Goal: Find contact information: Find contact information

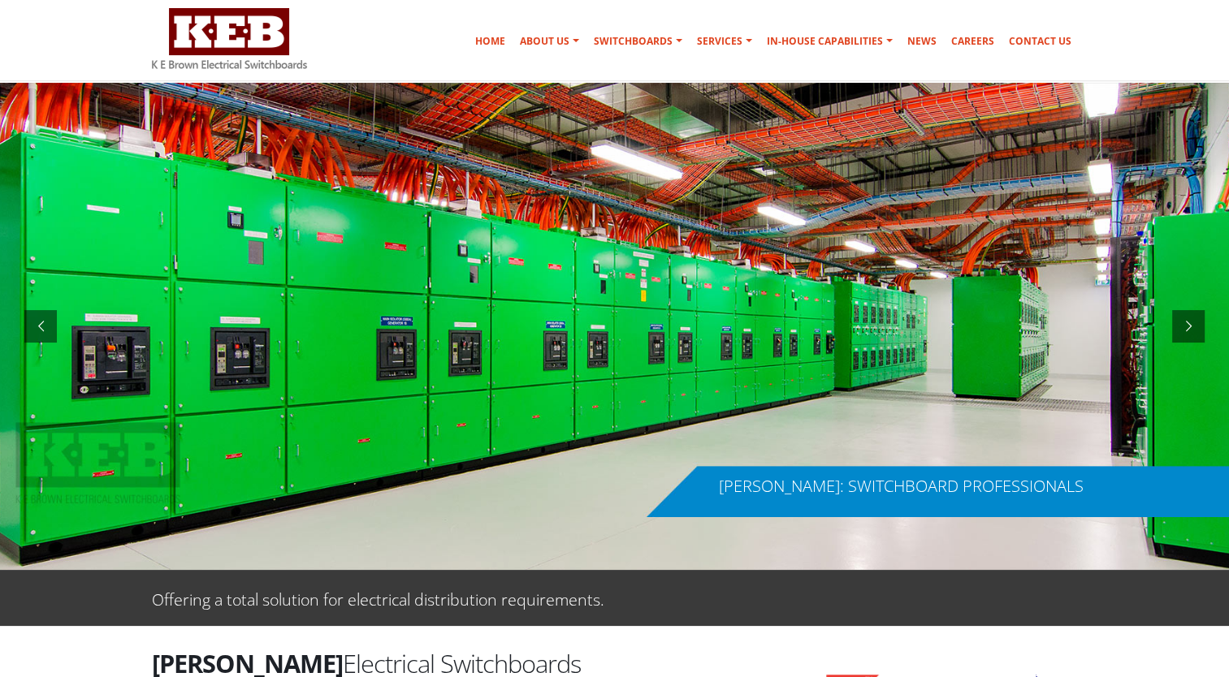
scroll to position [65, 0]
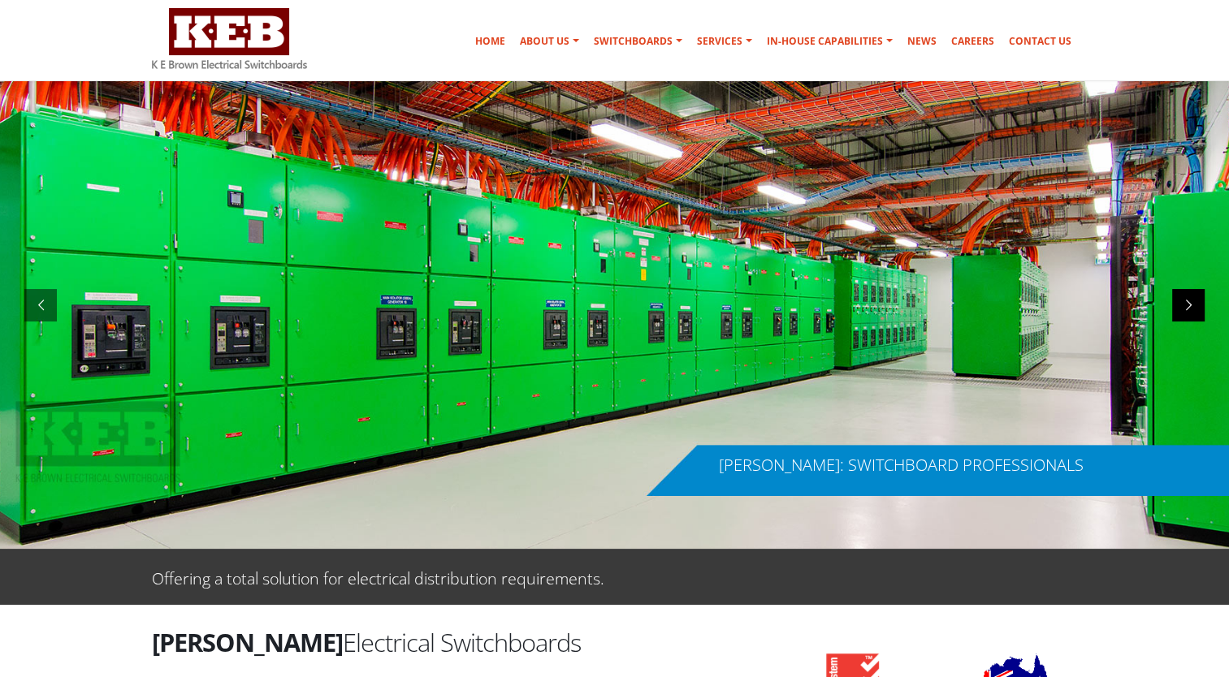
click at [1184, 294] on div at bounding box center [1188, 305] width 32 height 32
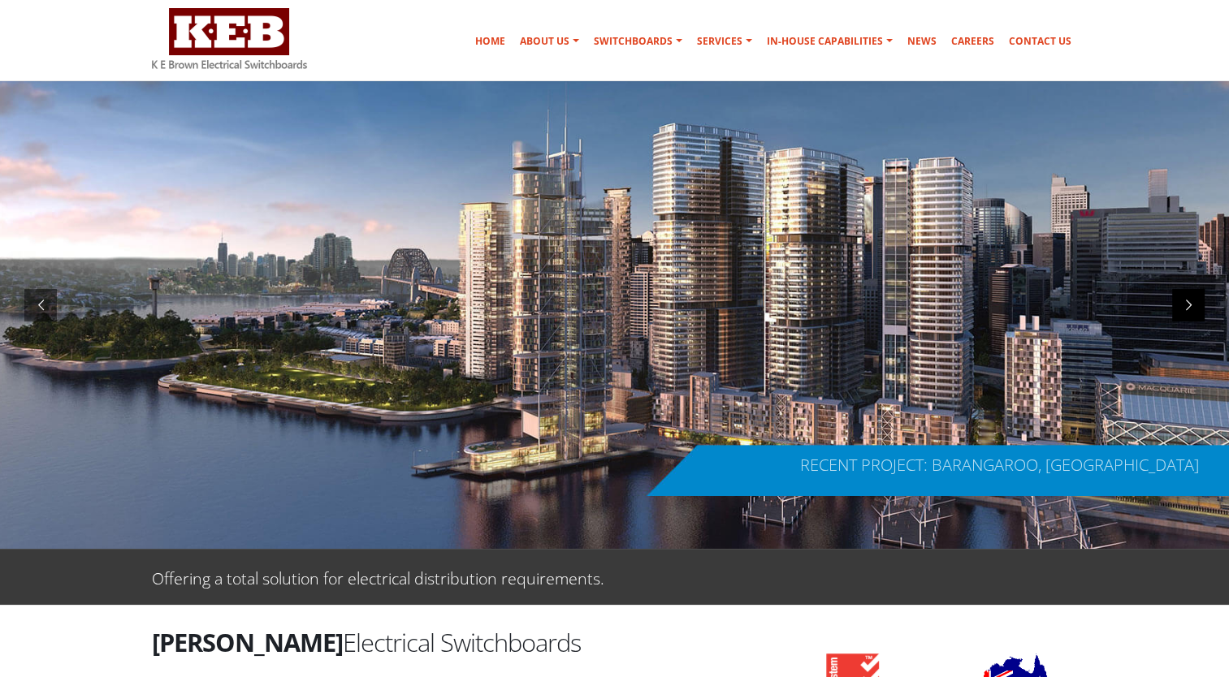
click at [1184, 294] on div at bounding box center [1188, 305] width 32 height 32
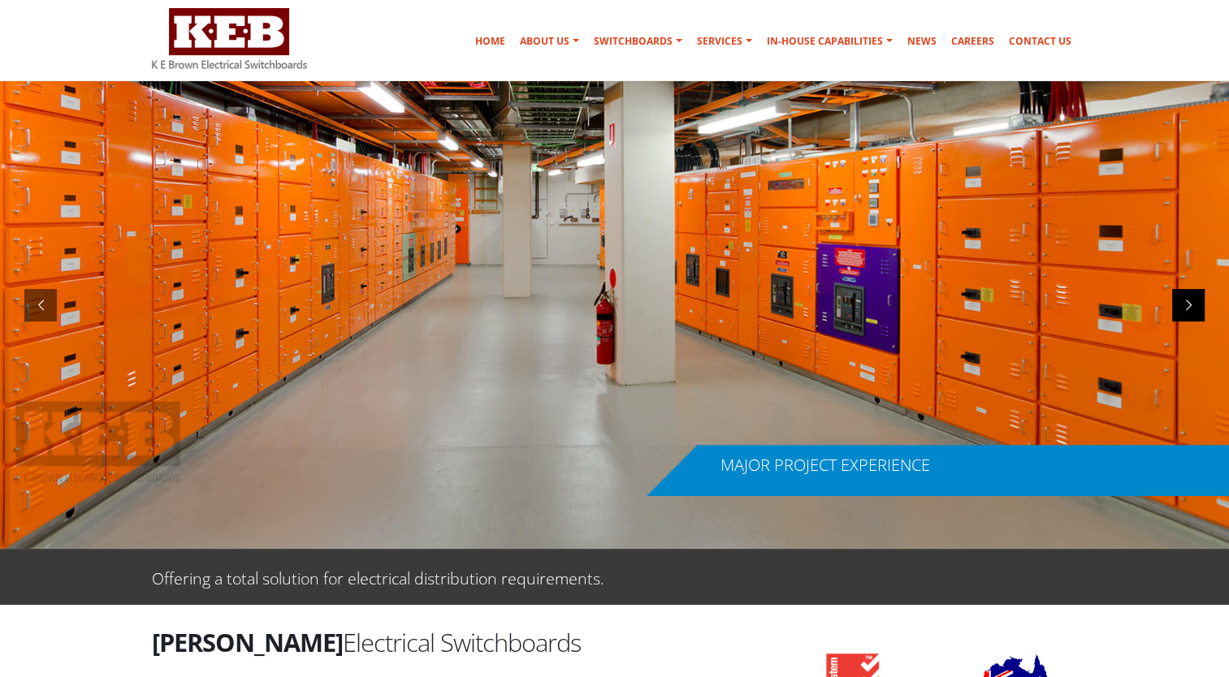
click at [1187, 301] on div at bounding box center [1188, 305] width 32 height 32
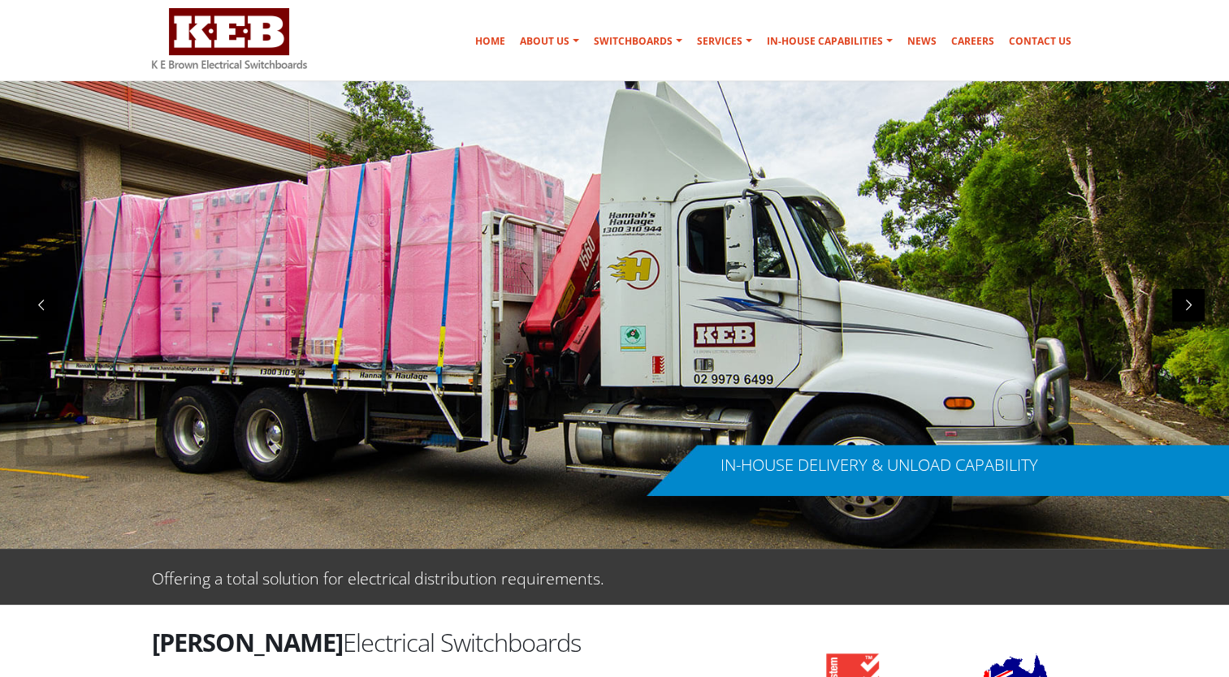
click at [1190, 303] on div at bounding box center [1188, 305] width 32 height 32
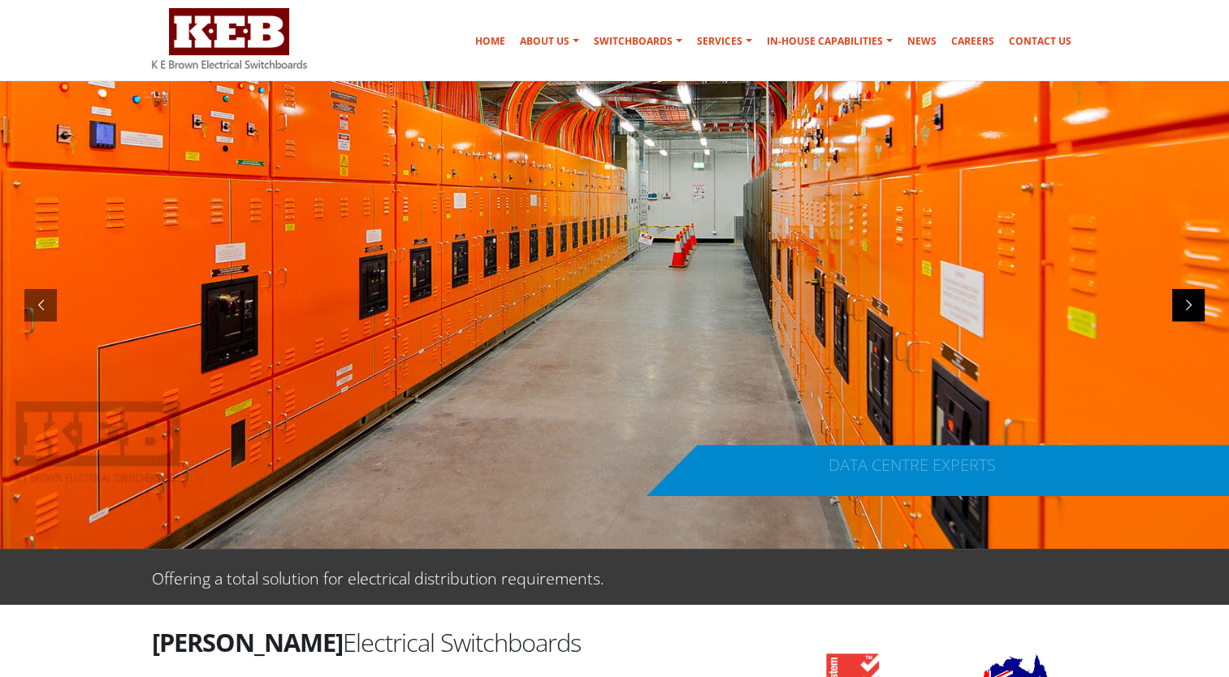
click at [1190, 303] on div at bounding box center [1188, 305] width 32 height 32
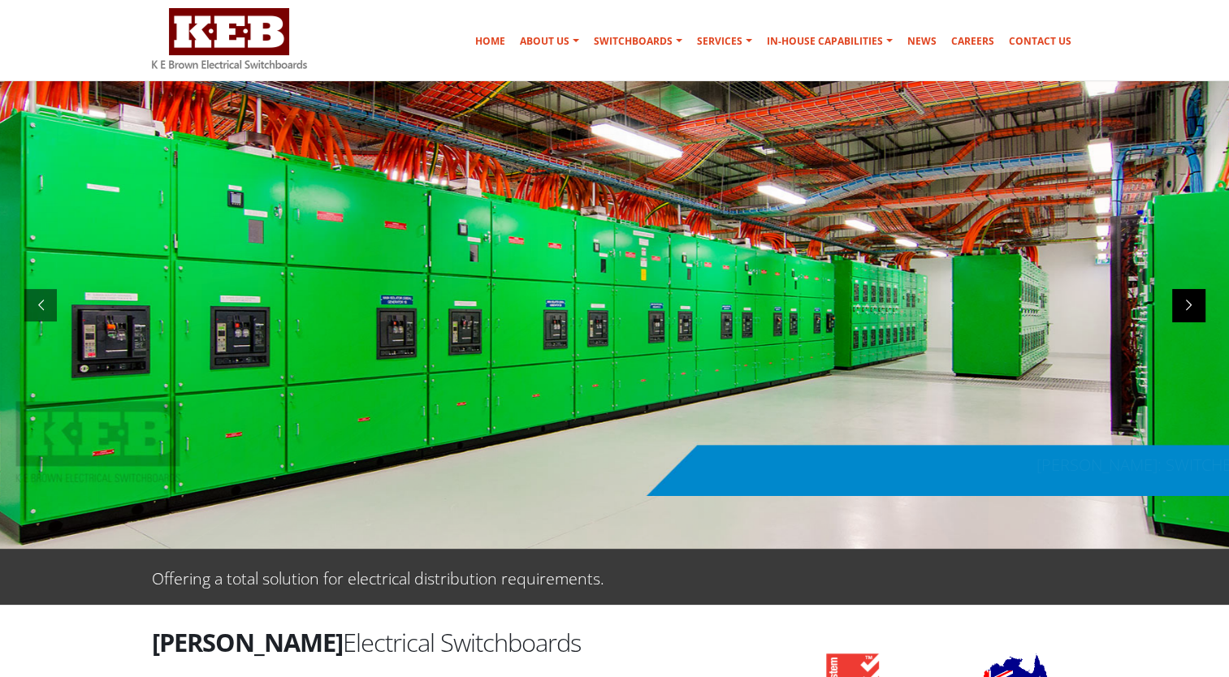
click at [1190, 303] on div at bounding box center [1188, 305] width 32 height 32
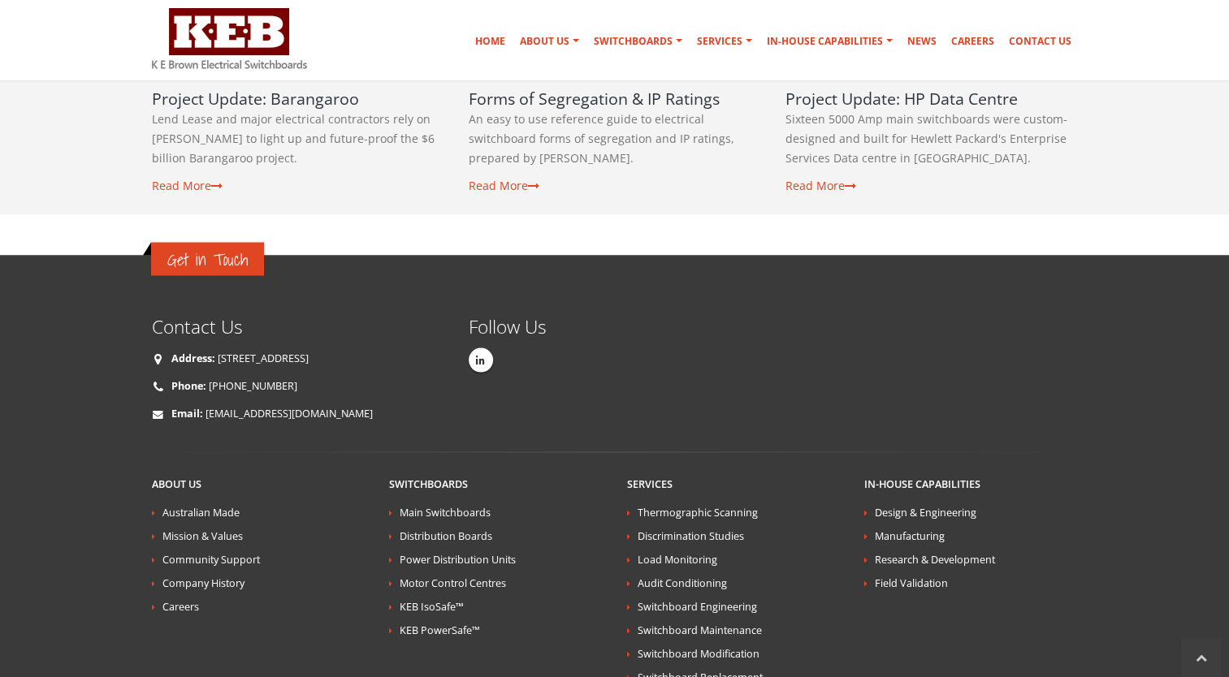
scroll to position [2889, 0]
click at [262, 406] on link "[EMAIL_ADDRESS][DOMAIN_NAME]" at bounding box center [289, 413] width 167 height 14
click at [256, 406] on link "[EMAIL_ADDRESS][DOMAIN_NAME]" at bounding box center [289, 413] width 167 height 14
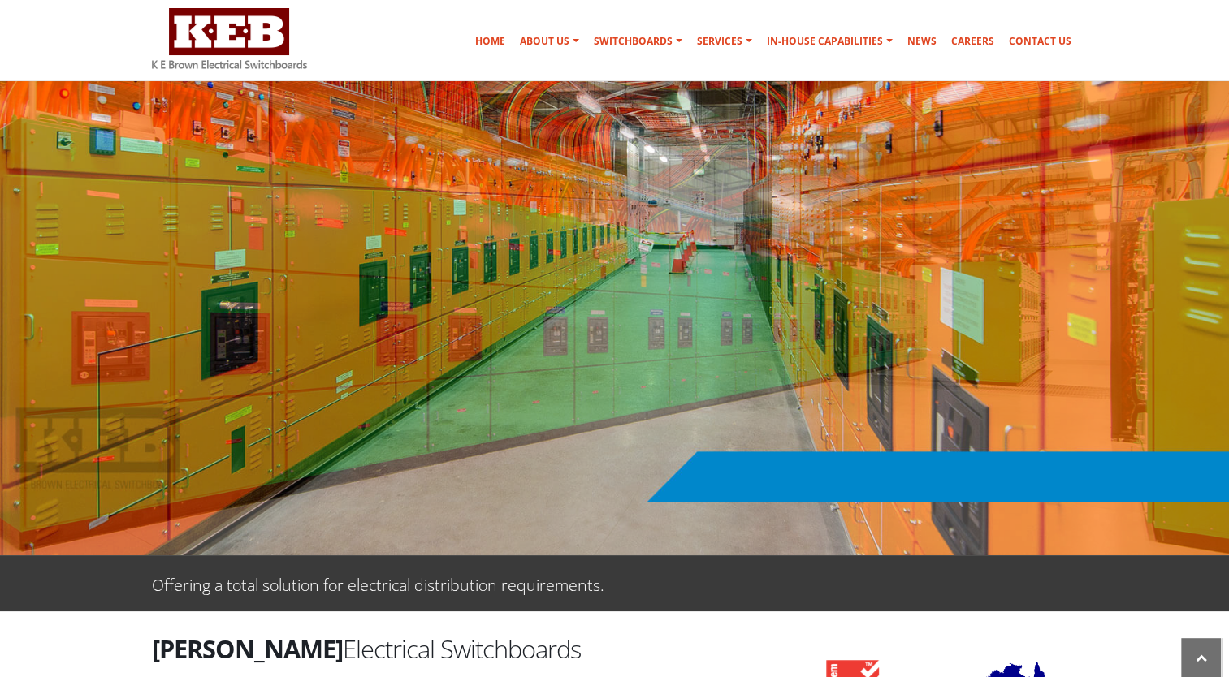
scroll to position [0, 0]
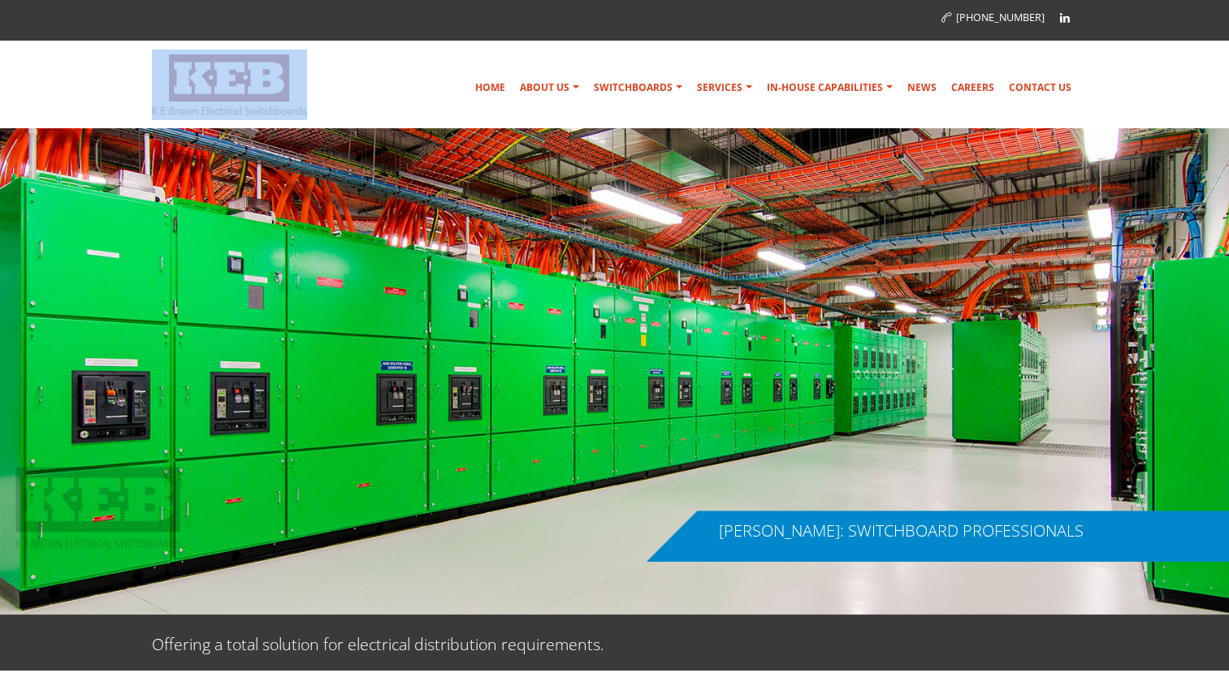
drag, startPoint x: 309, startPoint y: 109, endPoint x: 325, endPoint y: 110, distance: 16.3
click at [325, 110] on div at bounding box center [246, 85] width 188 height 71
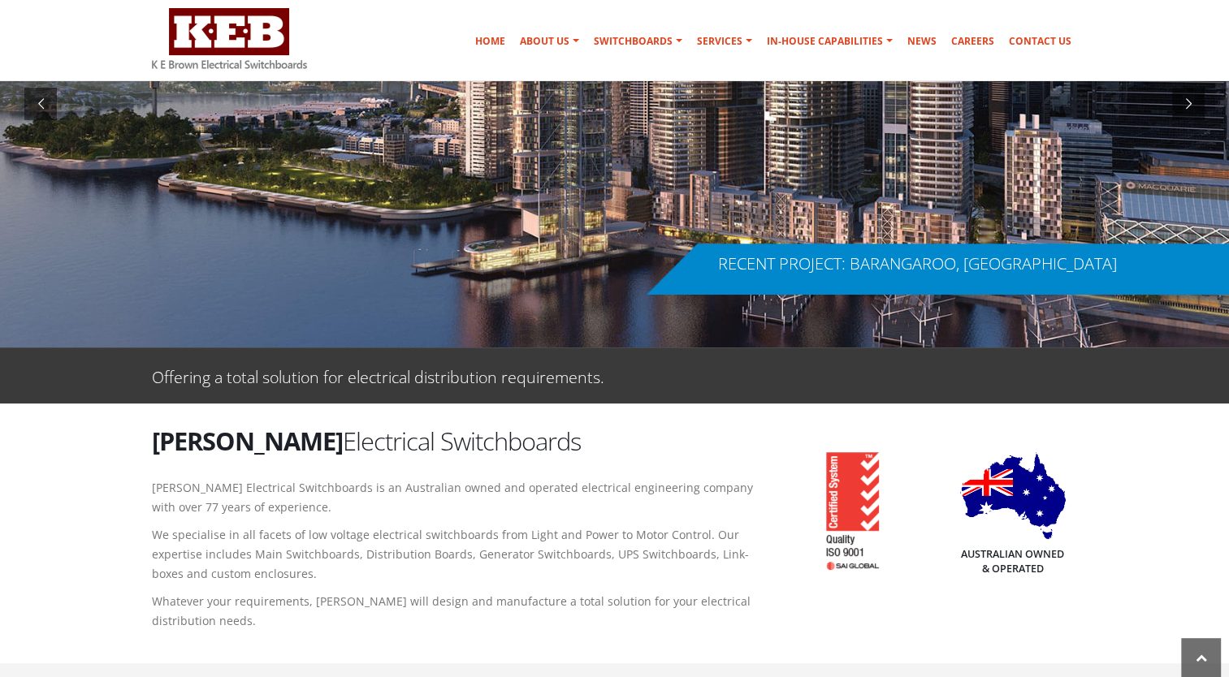
scroll to position [271, 0]
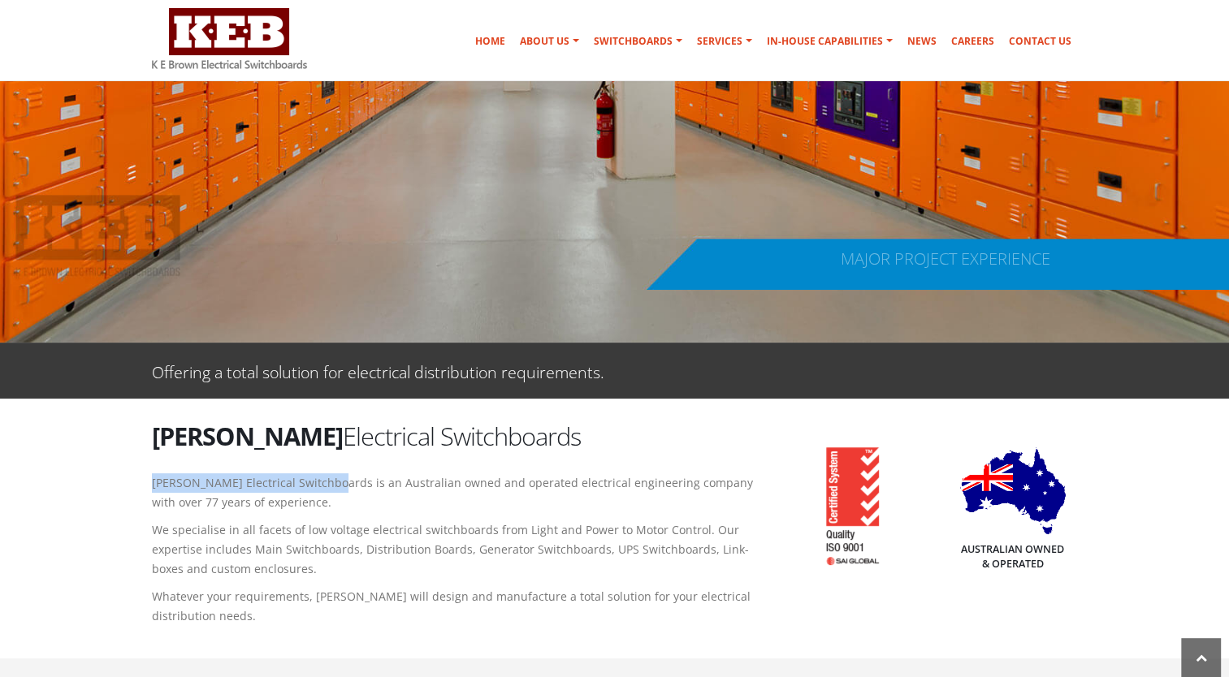
drag, startPoint x: 328, startPoint y: 483, endPoint x: 141, endPoint y: 477, distance: 187.0
click at [141, 477] on div "[PERSON_NAME] Electrical Switchboards [PERSON_NAME] Electrical Switchboards is …" at bounding box center [457, 526] width 634 height 215
copy p "[PERSON_NAME] Electrical Switchboards"
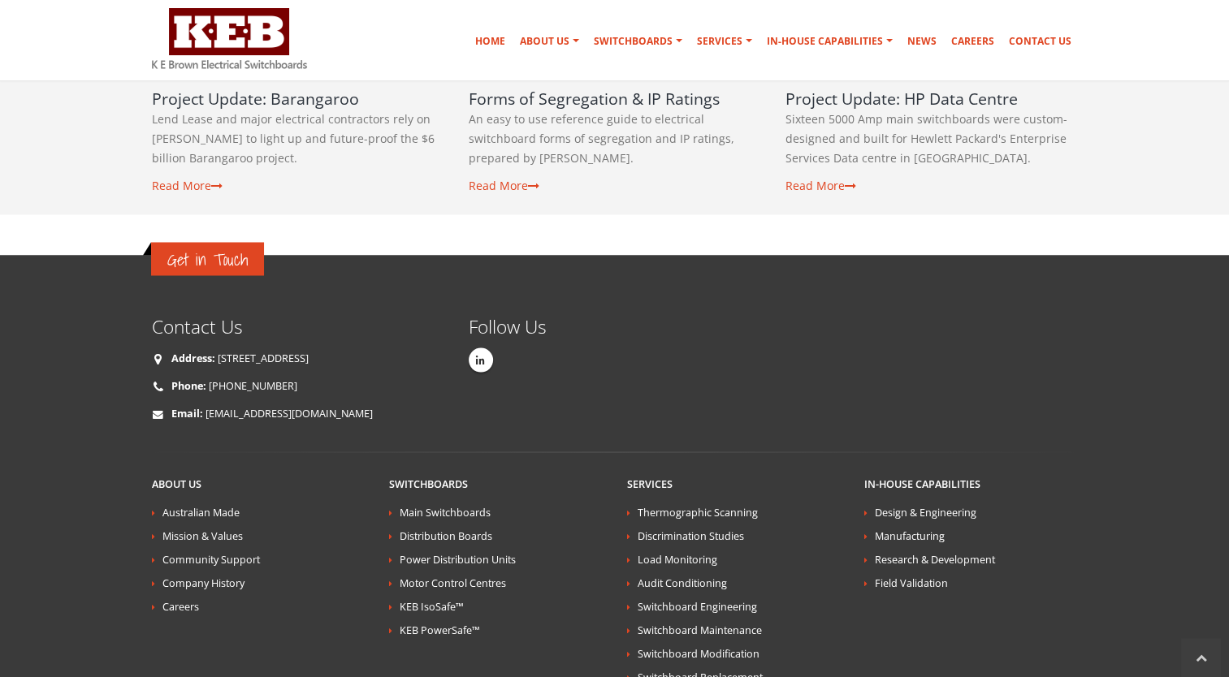
scroll to position [2894, 0]
